Goal: Transaction & Acquisition: Book appointment/travel/reservation

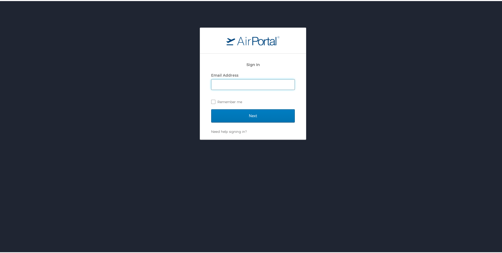
click at [261, 85] on input "Email Address" at bounding box center [253, 83] width 83 height 10
type input "[PERSON_NAME][EMAIL_ADDRESS][PERSON_NAME][DOMAIN_NAME]"
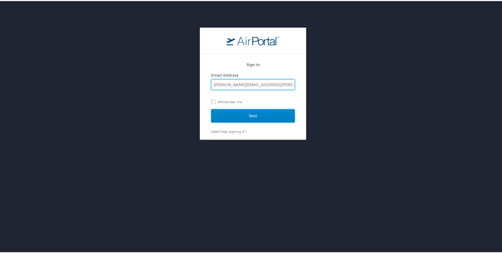
click at [263, 116] on input "Next" at bounding box center [253, 114] width 84 height 13
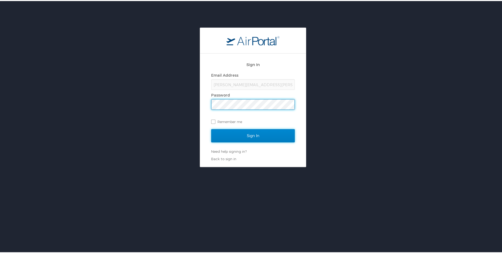
click at [244, 134] on input "Sign In" at bounding box center [253, 134] width 84 height 13
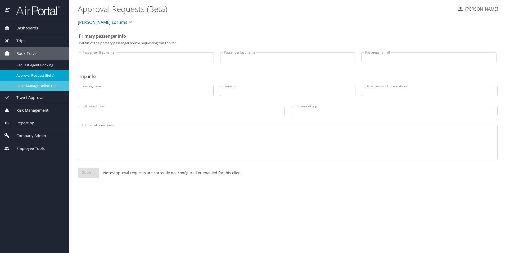
click at [33, 84] on span "Book/Manage Online Trips" at bounding box center [39, 85] width 47 height 5
